Goal: Find contact information: Find contact information

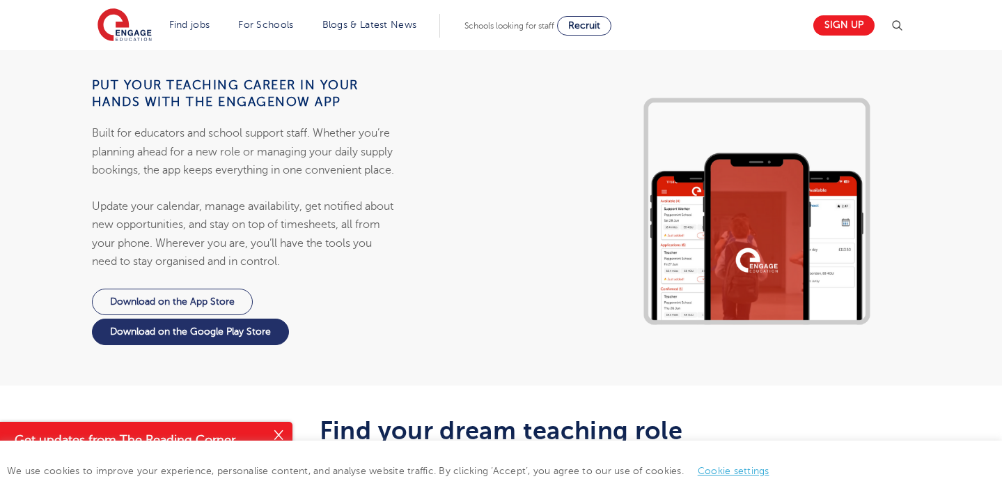
scroll to position [3167, 0]
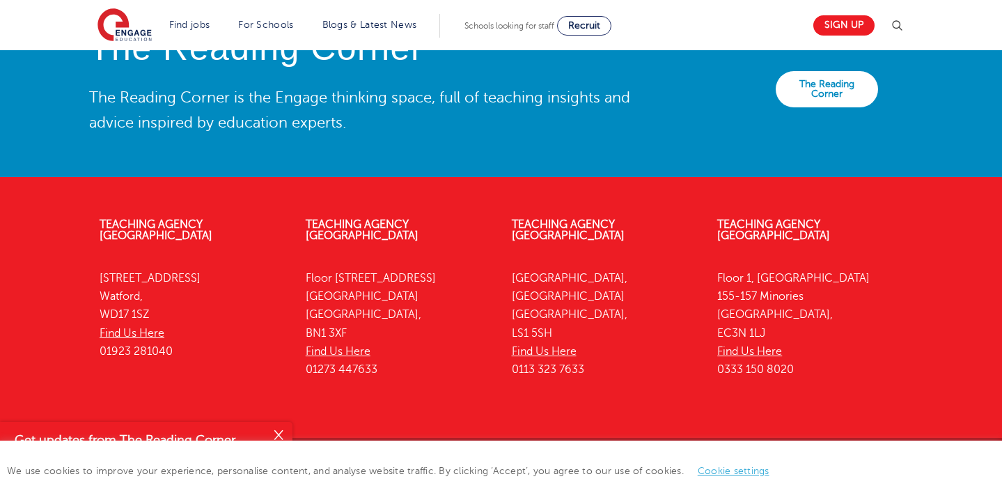
click at [646, 437] on div "Teaching Vacancies Teach in London Looking for staff Teaching jobs by subject A…" at bounding box center [501, 493] width 1002 height 113
click at [275, 432] on button "Close" at bounding box center [279, 435] width 28 height 28
click at [718, 472] on link "Cookie settings" at bounding box center [734, 470] width 72 height 10
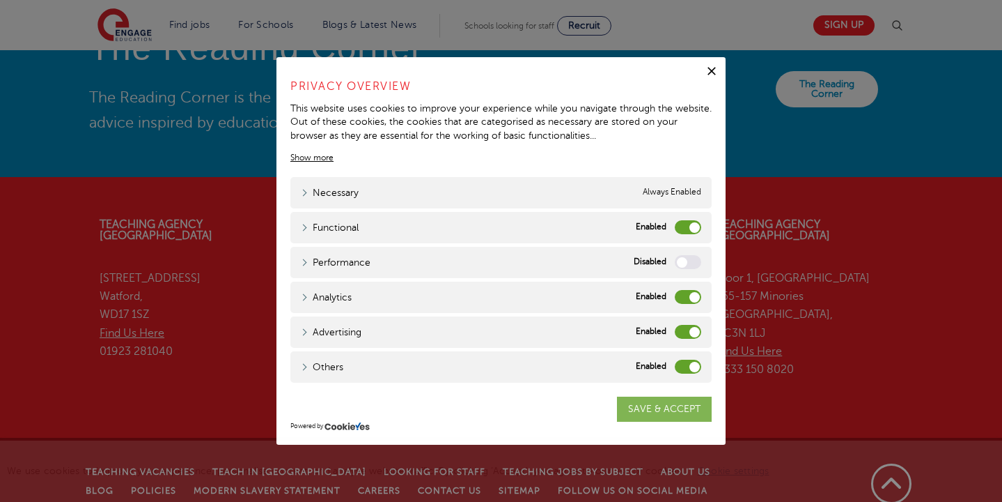
click at [664, 414] on link "SAVE & ACCEPT" at bounding box center [664, 408] width 95 height 25
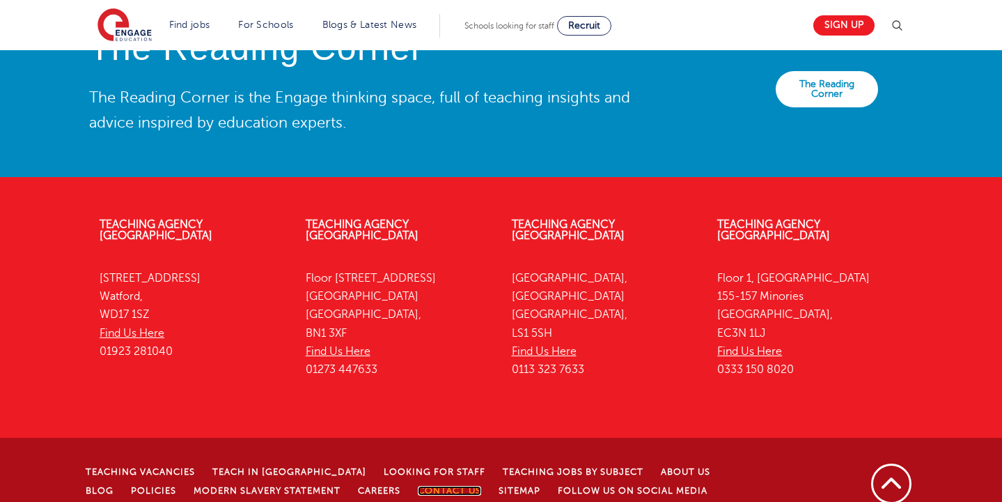
click at [419, 486] on link "Contact Us" at bounding box center [449, 491] width 63 height 10
click at [629, 486] on link "Follow us on Social Media" at bounding box center [633, 491] width 150 height 10
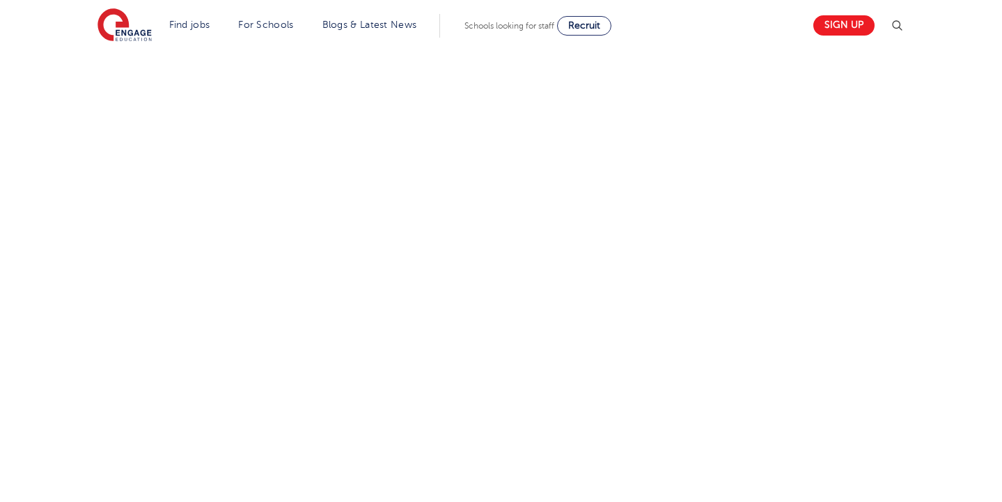
scroll to position [573, 0]
